Goal: Task Accomplishment & Management: Use online tool/utility

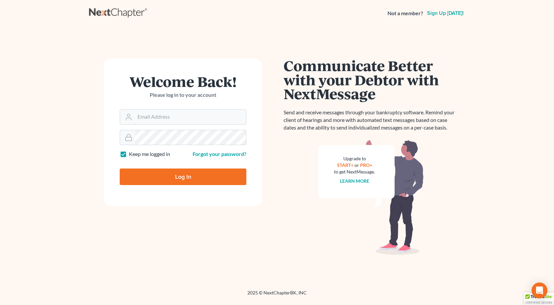
type input "[PERSON_NAME][EMAIL_ADDRESS][DOMAIN_NAME]"
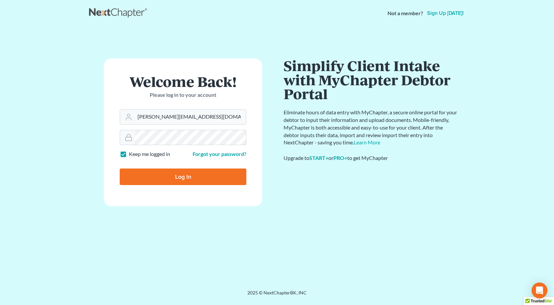
click at [120, 168] on input "Log In" at bounding box center [183, 176] width 127 height 16
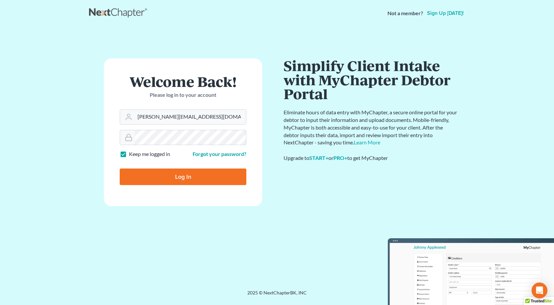
type input "Thinking..."
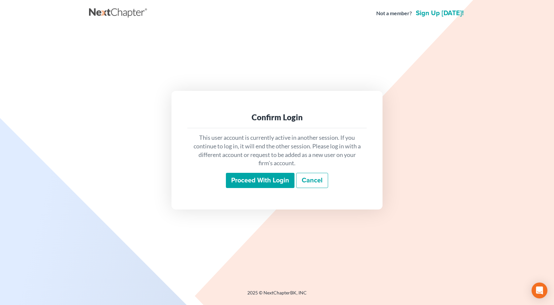
click at [260, 176] on input "Proceed with login" at bounding box center [260, 180] width 69 height 15
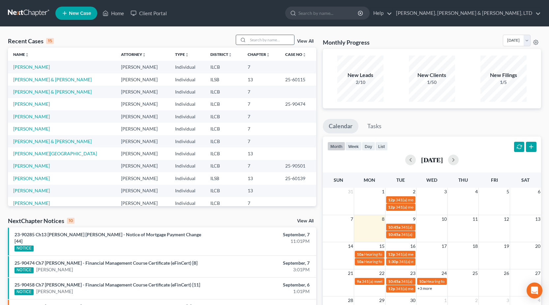
click at [274, 41] on input "search" at bounding box center [271, 40] width 46 height 10
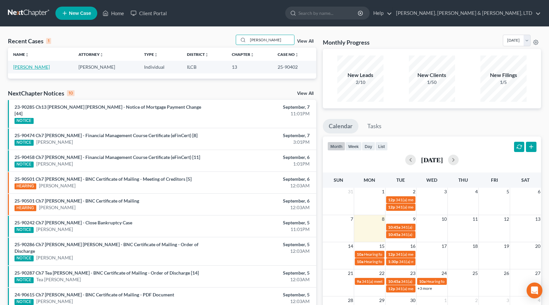
type input "[PERSON_NAME]"
click at [27, 68] on link "[PERSON_NAME]" at bounding box center [31, 67] width 37 height 6
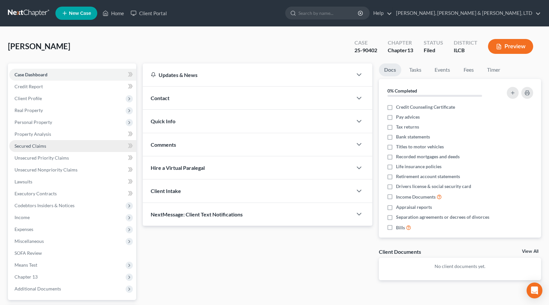
click at [34, 146] on span "Secured Claims" at bounding box center [31, 146] width 32 height 6
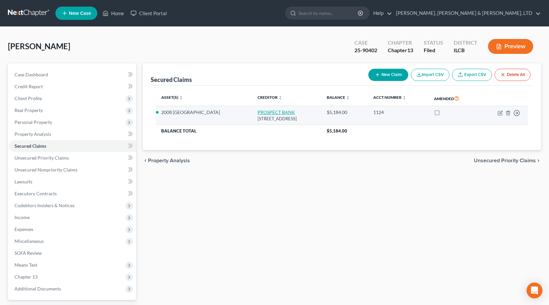
click at [258, 110] on link "PROSPECT BANK" at bounding box center [277, 112] width 38 height 6
select select "14"
select select "10"
select select "0"
